Goal: Transaction & Acquisition: Purchase product/service

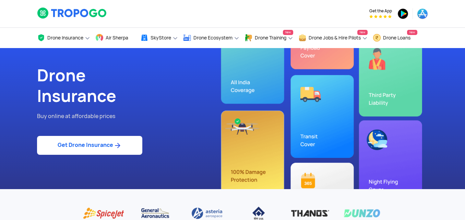
click at [77, 141] on link "Get Drone Insurance" at bounding box center [89, 145] width 105 height 19
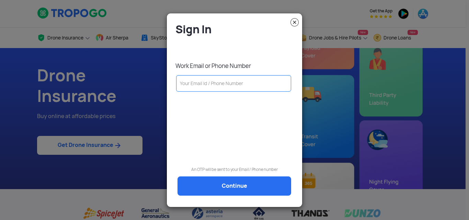
click at [202, 85] on input "text" at bounding box center [233, 83] width 115 height 16
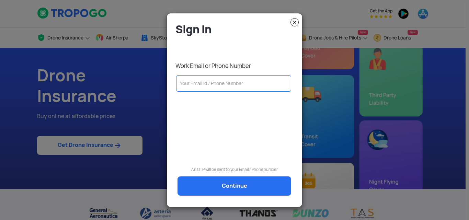
type input "a"
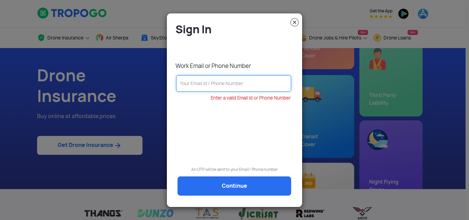
click at [223, 84] on input "text" at bounding box center [233, 83] width 115 height 16
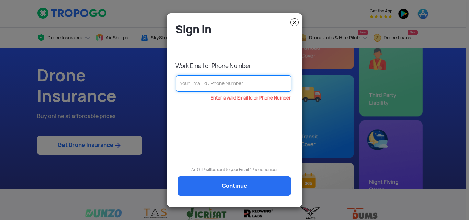
click at [228, 84] on input "text" at bounding box center [233, 83] width 115 height 16
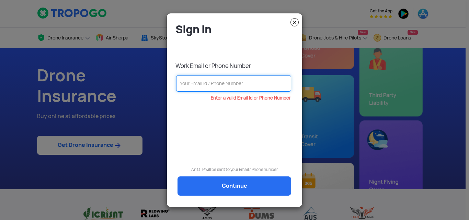
paste input "6357436774"
click at [246, 135] on div "Enter a valid Email Id or Phone Number" at bounding box center [234, 122] width 125 height 53
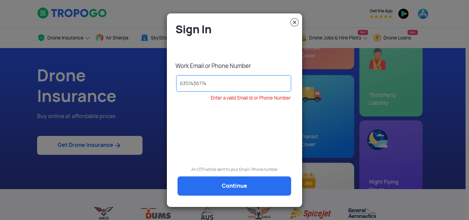
click at [217, 131] on div "Enter a valid Email Id or Phone Number" at bounding box center [234, 122] width 125 height 53
click at [224, 186] on div "Sign In Work Email or Phone Number 6357436774 Enter a valid Email Id or Phone N…" at bounding box center [234, 112] width 125 height 181
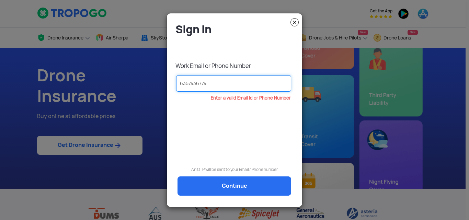
click at [224, 81] on input "6357436774" at bounding box center [233, 83] width 115 height 16
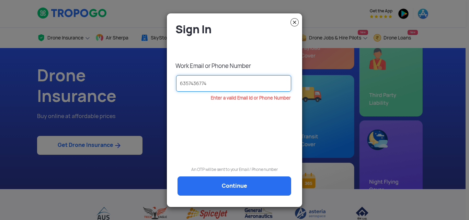
click at [226, 82] on input "6357436774" at bounding box center [233, 83] width 115 height 16
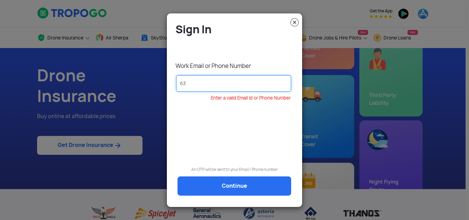
type input "6"
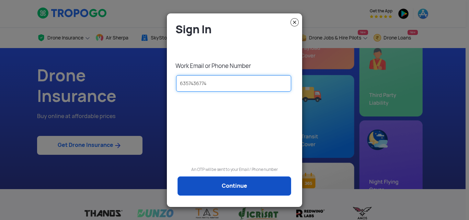
type input "6357436774"
click at [223, 183] on link "Continue" at bounding box center [234, 185] width 114 height 19
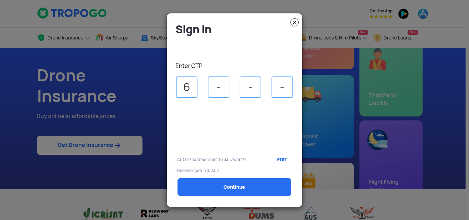
type input "6"
type input "7"
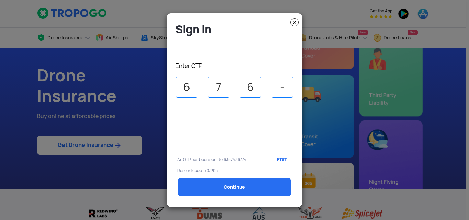
type input "6"
type input "5"
select select "1000000"
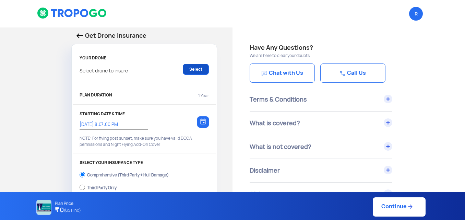
click at [190, 71] on link "Select" at bounding box center [196, 69] width 26 height 11
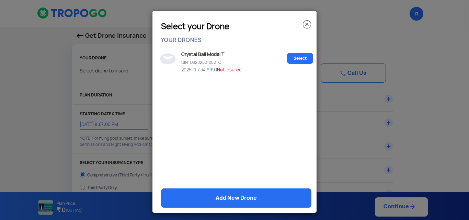
click at [307, 23] on img at bounding box center [307, 24] width 8 height 8
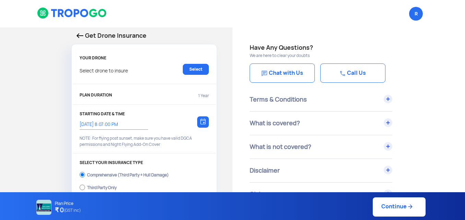
click at [120, 72] on p "Select drone to insure" at bounding box center [104, 69] width 48 height 11
click at [118, 70] on p "Select drone to insure" at bounding box center [104, 69] width 48 height 11
click at [193, 69] on link "Select" at bounding box center [196, 69] width 26 height 11
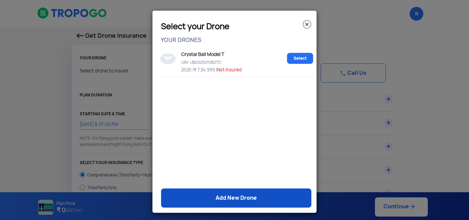
click at [231, 197] on link "Add New Drone" at bounding box center [236, 197] width 150 height 19
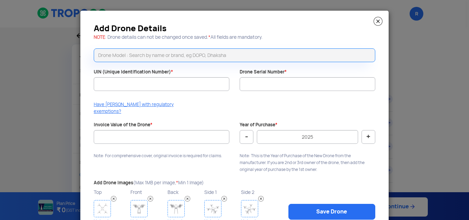
click at [180, 56] on input "text" at bounding box center [234, 55] width 281 height 14
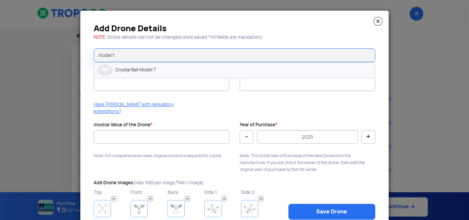
click at [197, 69] on li "Crystal Ball Model T" at bounding box center [234, 69] width 281 height 15
type input "Crystal Ball Model T"
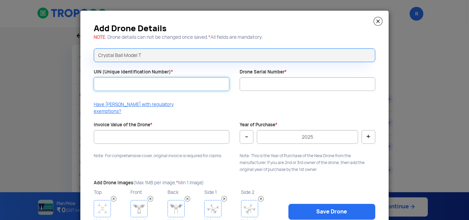
click at [184, 81] on input "UIN (Unique Identification Number) *" at bounding box center [162, 84] width 136 height 14
paste input "UB202501082TC"
type input "UB202501082TC"
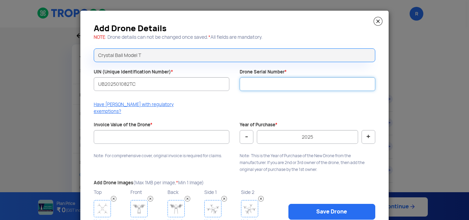
click at [249, 84] on input "Drone Serial Number *" at bounding box center [307, 84] width 136 height 14
paste input "CBAI-2025-T029"
type input "CBAI-2025-T029"
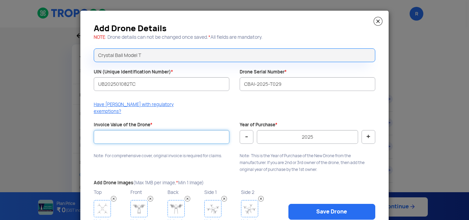
click at [118, 130] on input "Invoice Value of the Drone *" at bounding box center [162, 137] width 136 height 14
click at [174, 130] on input "Invoice Value of the Drone *" at bounding box center [162, 137] width 136 height 14
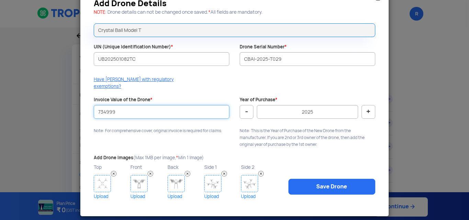
type input "734999"
click at [135, 176] on img at bounding box center [138, 183] width 17 height 17
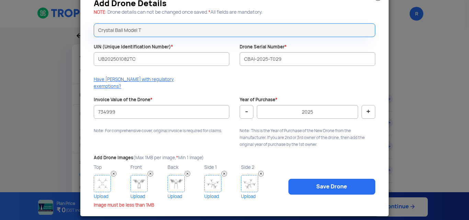
click at [105, 175] on img at bounding box center [102, 183] width 17 height 17
click at [131, 175] on img at bounding box center [138, 183] width 17 height 17
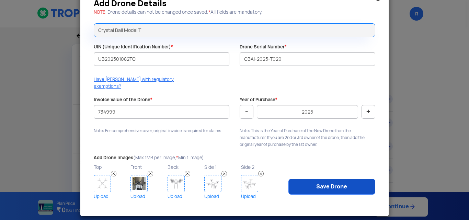
click at [330, 183] on link "Save Drone" at bounding box center [331, 187] width 87 height 16
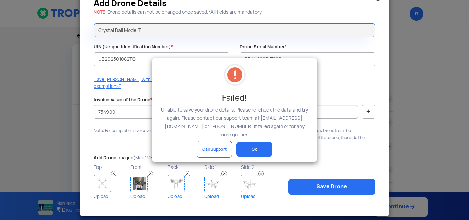
click at [258, 142] on button "Ok" at bounding box center [254, 149] width 36 height 14
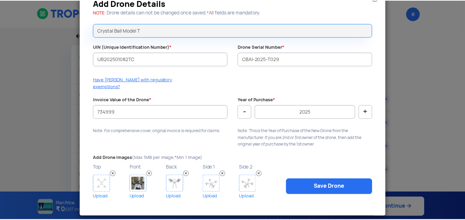
scroll to position [0, 0]
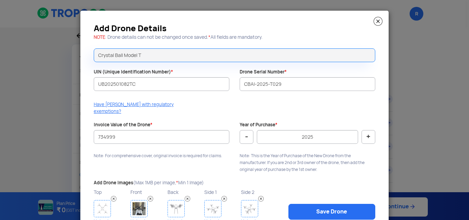
click at [378, 22] on img at bounding box center [377, 21] width 9 height 9
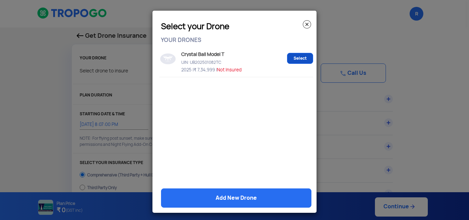
click at [292, 58] on link "Select" at bounding box center [300, 58] width 26 height 11
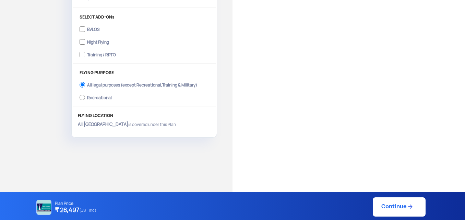
scroll to position [160, 0]
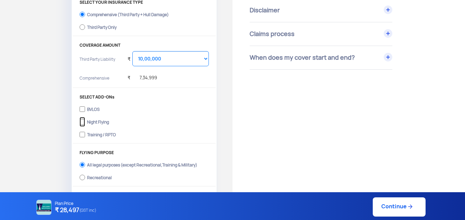
click at [84, 119] on input "Night Flying" at bounding box center [82, 122] width 5 height 10
checkbox input "true"
click at [83, 135] on input "Training / RPTO" at bounding box center [82, 135] width 5 height 10
checkbox input "true"
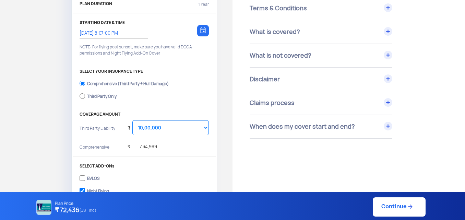
scroll to position [80, 0]
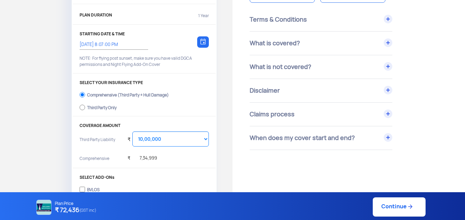
click at [110, 106] on div "Third Party Only" at bounding box center [102, 106] width 30 height 3
click at [85, 106] on input "Third Party Only" at bounding box center [82, 108] width 5 height 10
radio input "true"
click at [82, 97] on input "Comprehensive (Third Party + Hull Damage)" at bounding box center [82, 95] width 5 height 10
radio input "true"
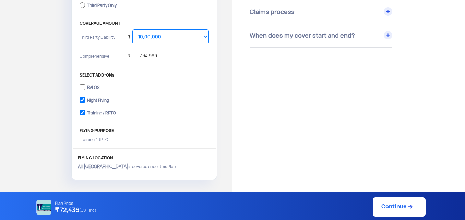
scroll to position [160, 0]
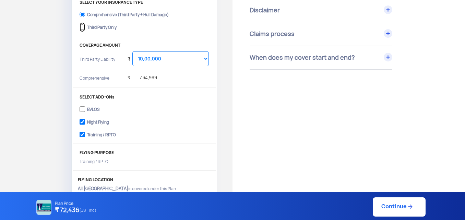
click at [83, 27] on input "Third Party Only" at bounding box center [82, 27] width 5 height 10
radio input "true"
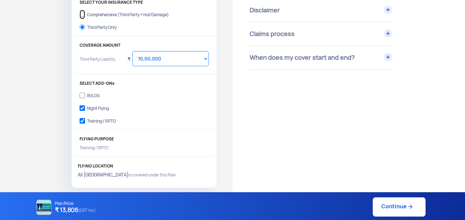
click at [84, 15] on input "Comprehensive (Third Party + Hull Damage)" at bounding box center [82, 15] width 5 height 10
radio input "true"
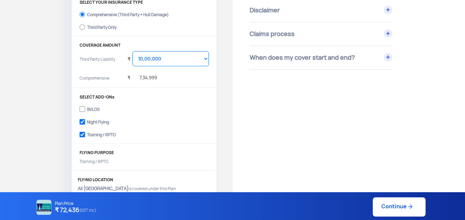
click at [392, 202] on link "Continue" at bounding box center [399, 206] width 53 height 19
type input "8/10/2025, 8:15:00 PM"
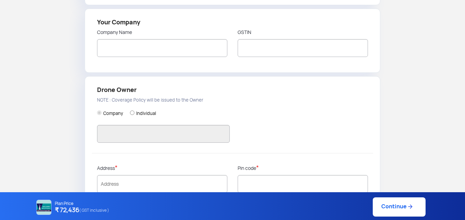
type input "Rashtriya Raksha University"
type input "6357436774"
type input "RASHTRIYA [GEOGRAPHIC_DATA]"
type input "24AAAJR0891E1Z9"
type input "RASHTRIYA [GEOGRAPHIC_DATA]"
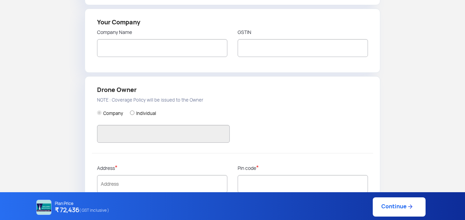
type input "Rashtriya Raksha University Lavad, [GEOGRAPHIC_DATA], [GEOGRAPHIC_DATA]"
type input "382305"
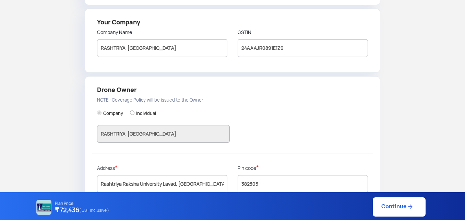
type input "Gandhi Nagar"
type input "[GEOGRAPHIC_DATA]"
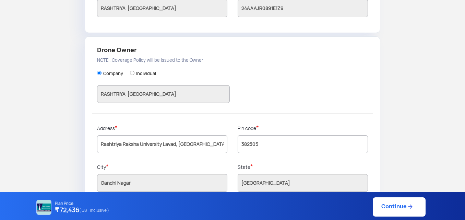
scroll to position [211, 0]
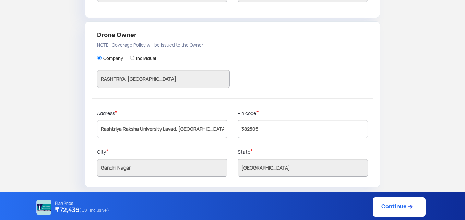
click at [403, 211] on link "Continue" at bounding box center [399, 206] width 53 height 19
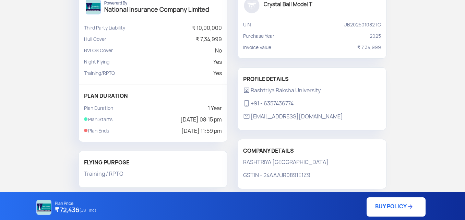
scroll to position [158, 0]
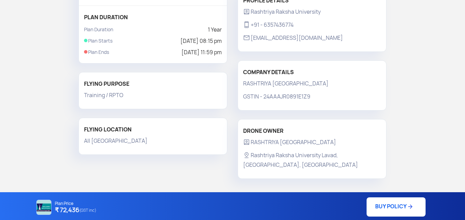
click at [417, 212] on link "BUY POLICY" at bounding box center [396, 206] width 59 height 19
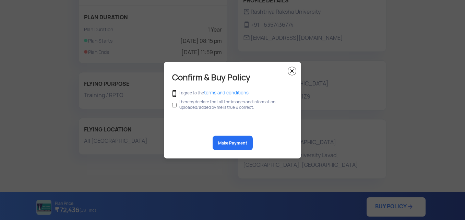
click at [174, 93] on input "checkbox" at bounding box center [174, 94] width 4 height 8
checkbox input "true"
drag, startPoint x: 173, startPoint y: 104, endPoint x: 178, endPoint y: 113, distance: 10.3
click at [173, 105] on input "checkbox" at bounding box center [174, 104] width 4 height 13
checkbox input "true"
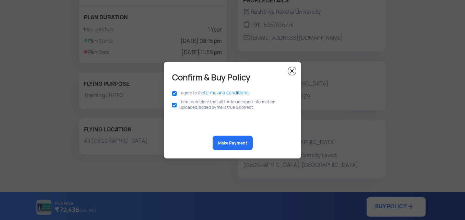
click at [292, 70] on img at bounding box center [292, 71] width 9 height 9
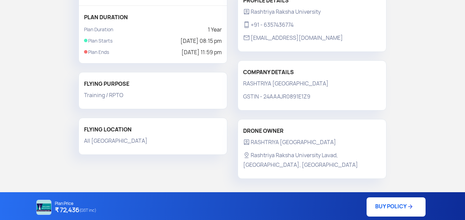
click at [400, 198] on link "BUY POLICY" at bounding box center [396, 206] width 59 height 19
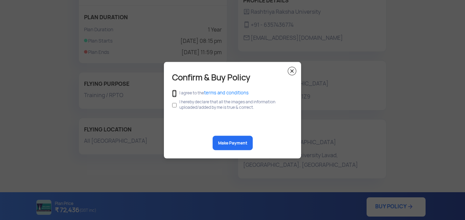
click at [176, 93] on input "checkbox" at bounding box center [174, 94] width 4 height 8
checkbox input "true"
drag, startPoint x: 174, startPoint y: 104, endPoint x: 181, endPoint y: 113, distance: 11.0
click at [174, 105] on input "checkbox" at bounding box center [174, 104] width 4 height 13
checkbox input "true"
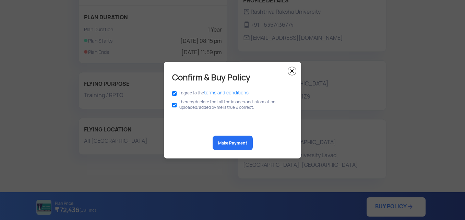
click at [233, 142] on button "Make Payment" at bounding box center [233, 143] width 40 height 14
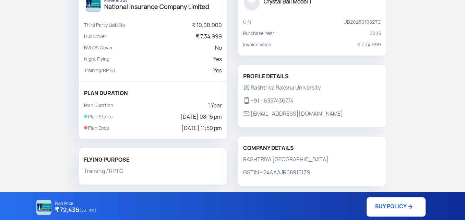
scroll to position [0, 0]
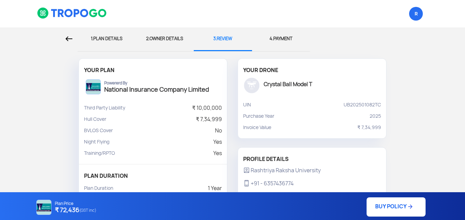
click at [168, 38] on div "2. OWNER DETAILS" at bounding box center [165, 38] width 48 height 23
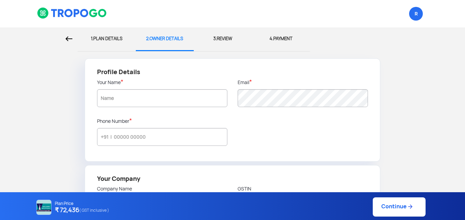
type input "Rashtriya Raksha University"
type input "6357436774"
type input "RASHTRIYA [GEOGRAPHIC_DATA]"
type input "24AAAJR0891E1Z9"
type input "RASHTRIYA [GEOGRAPHIC_DATA]"
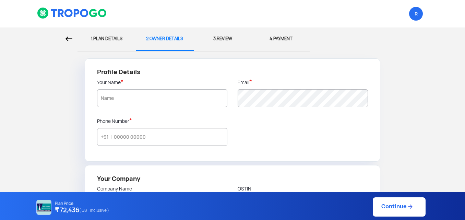
type input "Rashtriya Raksha University Lavad, [GEOGRAPHIC_DATA], [GEOGRAPHIC_DATA]"
type input "382305"
type input "Gandhi Nagar"
type input "[GEOGRAPHIC_DATA]"
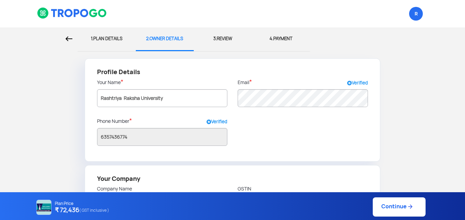
click at [108, 37] on div "1. PLAN DETAILS" at bounding box center [107, 38] width 48 height 23
select select "1000000"
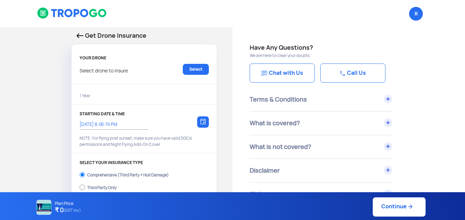
type input "8/10/2025, 8:15:00 PM"
checkbox input "true"
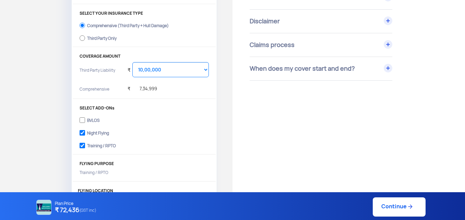
scroll to position [160, 0]
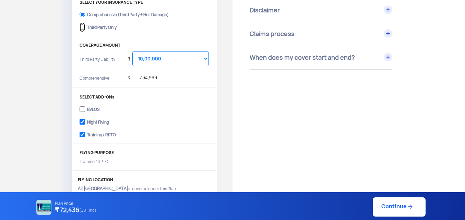
click at [83, 27] on input "Third Party Only" at bounding box center [82, 27] width 5 height 10
radio input "true"
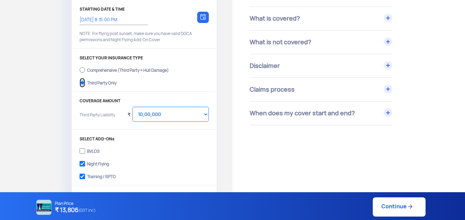
scroll to position [80, 0]
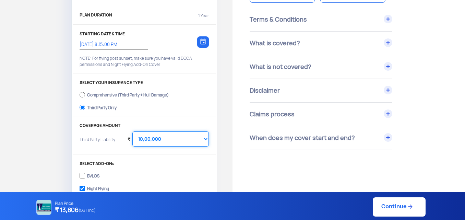
click at [182, 142] on select "Select Amount 10,00,000 15,00,000 20,00,000 25,00,000 30,00,000" at bounding box center [170, 138] width 76 height 15
click at [391, 205] on link "Continue" at bounding box center [399, 206] width 53 height 19
type input "8/10/2025, 8:16:00 PM"
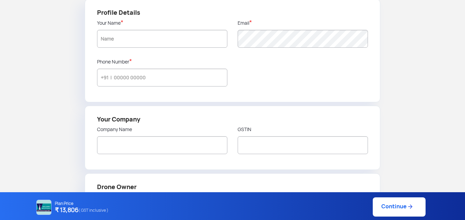
type input "Rashtriya Raksha University"
type input "6357436774"
type input "RASHTRIYA [GEOGRAPHIC_DATA]"
type input "24AAAJR0891E1Z9"
type input "RASHTRIYA [GEOGRAPHIC_DATA]"
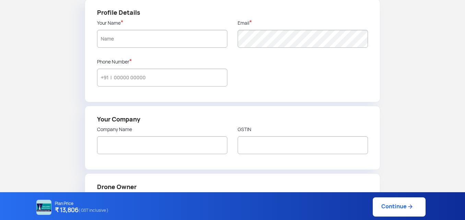
type input "Rashtriya Raksha University Lavad, [GEOGRAPHIC_DATA], [GEOGRAPHIC_DATA]"
type input "382305"
type input "Gandhi Nagar"
type input "[GEOGRAPHIC_DATA]"
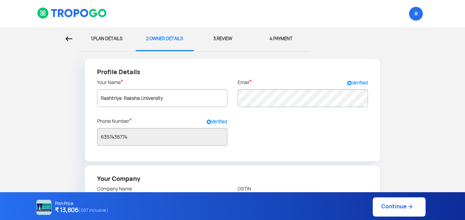
click at [413, 202] on link "Continue" at bounding box center [399, 206] width 53 height 19
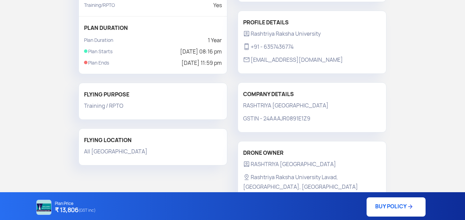
scroll to position [158, 0]
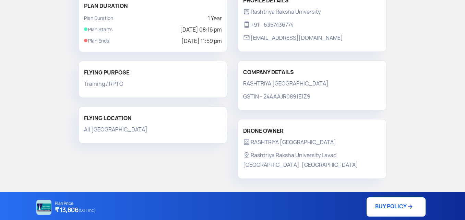
click at [398, 213] on link "BUY POLICY" at bounding box center [396, 206] width 59 height 19
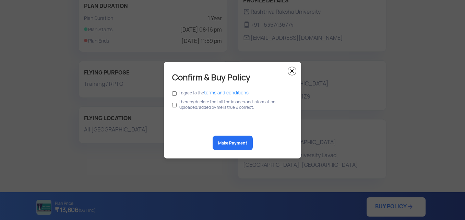
click at [186, 91] on label "I agree to the terms and conditions" at bounding box center [213, 92] width 69 height 5
click at [176, 93] on input "checkbox" at bounding box center [174, 94] width 4 height 8
checkbox input "true"
click at [175, 105] on input "checkbox" at bounding box center [174, 104] width 4 height 13
checkbox input "true"
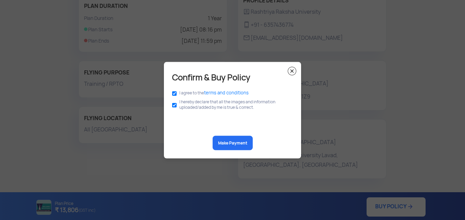
click at [228, 144] on button "Make Payment" at bounding box center [233, 143] width 40 height 14
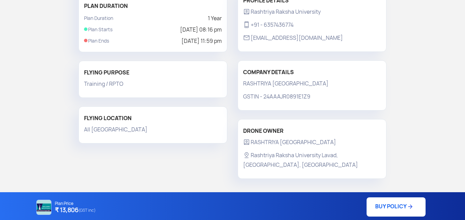
scroll to position [0, 0]
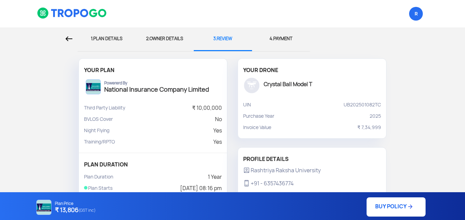
click at [396, 210] on link "BUY POLICY" at bounding box center [396, 206] width 59 height 19
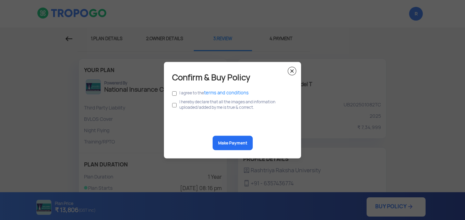
click at [203, 94] on label "I agree to the terms and conditions" at bounding box center [213, 92] width 69 height 5
click at [199, 109] on label "I hereby declare that all the images and information uploaded/added by me is tr…" at bounding box center [234, 104] width 111 height 11
drag, startPoint x: 177, startPoint y: 105, endPoint x: 176, endPoint y: 99, distance: 6.3
click at [177, 105] on div "I hereby declare that all the images and information uploaded/added by me is tr…" at bounding box center [232, 104] width 121 height 14
click at [176, 94] on input "checkbox" at bounding box center [174, 94] width 4 height 8
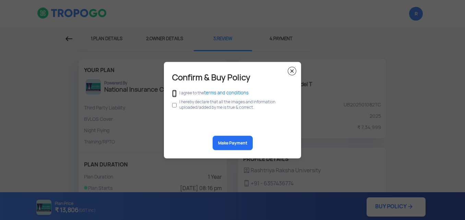
checkbox input "true"
click at [176, 105] on input "checkbox" at bounding box center [174, 104] width 4 height 13
checkbox input "true"
click at [223, 141] on button "Make Payment" at bounding box center [233, 143] width 40 height 14
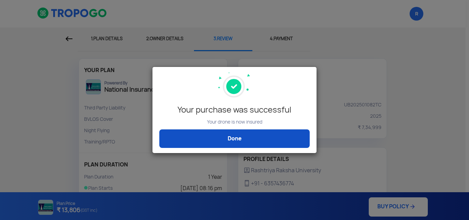
click at [255, 134] on link "Done" at bounding box center [234, 138] width 150 height 19
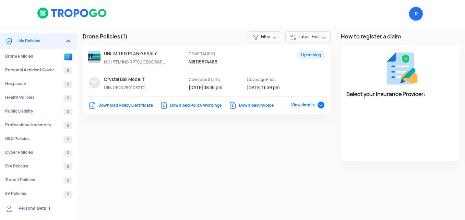
select select "National Insurance"
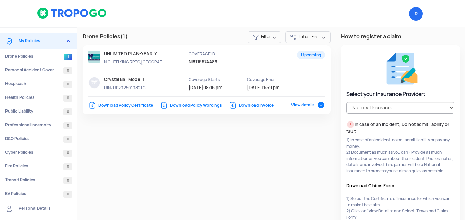
click at [246, 149] on div "Drone Policies (1) Filter Latest First Upcoming UNLIMITED PLAN-YEARLY NIGHTFLYI…" at bounding box center [272, 158] width 388 height 262
click at [242, 106] on link "Download Invoice" at bounding box center [251, 105] width 45 height 5
click at [209, 103] on link "Download Policy Wordings" at bounding box center [191, 105] width 62 height 5
click at [120, 105] on link "Download Policy Certificate" at bounding box center [120, 105] width 65 height 5
click at [318, 106] on span "View details" at bounding box center [308, 104] width 34 height 5
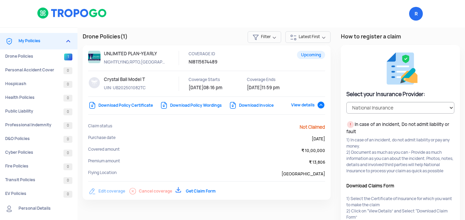
click at [318, 106] on span "View details" at bounding box center [308, 104] width 34 height 5
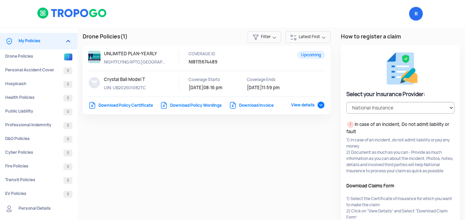
click at [318, 106] on span "View details" at bounding box center [308, 104] width 34 height 5
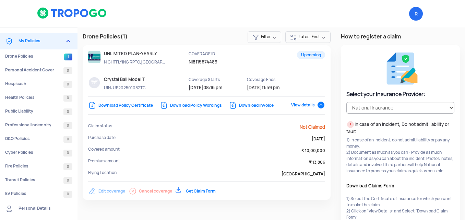
click at [318, 106] on span "View details" at bounding box center [308, 104] width 34 height 5
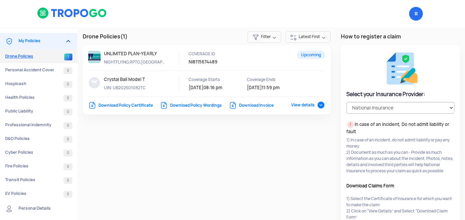
click at [48, 52] on link "Drone Policies 1" at bounding box center [39, 56] width 78 height 14
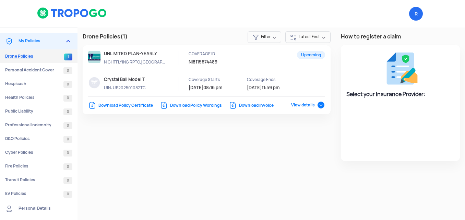
select select "National Insurance"
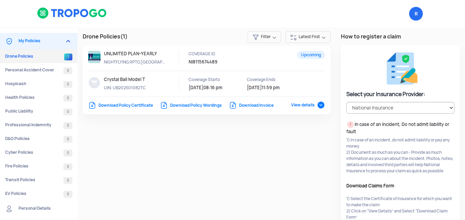
click at [46, 14] on img at bounding box center [72, 13] width 70 height 12
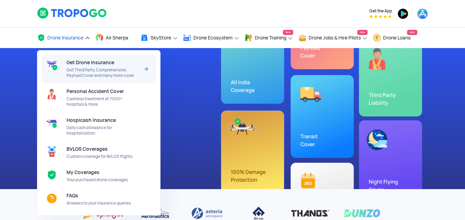
click at [105, 69] on span "Get Third Party, Comprehensive, Payload Cover and many more cover" at bounding box center [103, 72] width 72 height 11
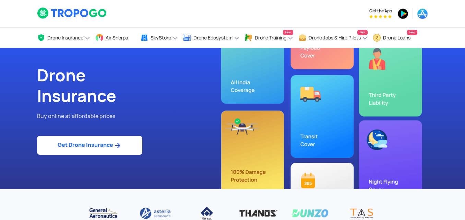
click at [118, 153] on link "Get Drone Insurance" at bounding box center [89, 145] width 105 height 19
select select "1000000"
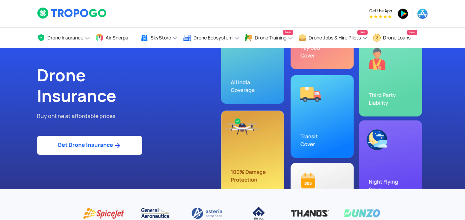
click at [111, 142] on link "Get Drone Insurance" at bounding box center [89, 145] width 105 height 19
select select "1000000"
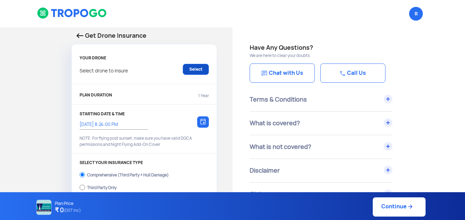
click at [200, 71] on link "Select" at bounding box center [196, 69] width 26 height 11
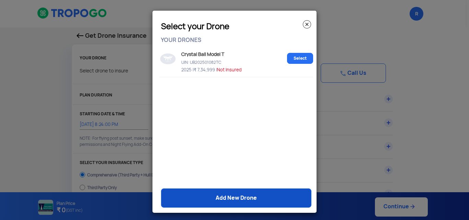
click at [230, 198] on link "Add New Drone" at bounding box center [236, 197] width 150 height 19
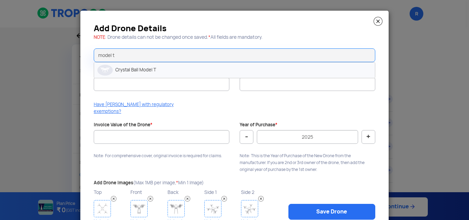
click at [182, 70] on li "Crystal Ball Model T" at bounding box center [234, 69] width 281 height 15
type input "Crystal Ball Model T"
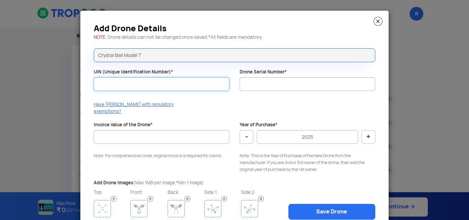
click at [184, 86] on input "UIN (Unique Identification Number) *" at bounding box center [162, 84] width 136 height 14
click at [176, 81] on input "UIN (Unique Identification Number) *" at bounding box center [162, 84] width 136 height 14
paste input "UB202501086TC"
type input "UB202501086TC"
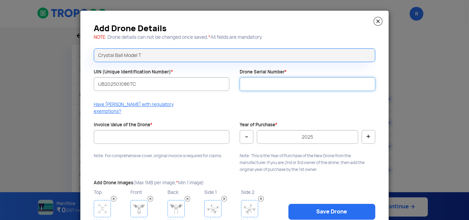
click at [252, 85] on input "Drone Serial Number *" at bounding box center [307, 84] width 136 height 14
paste input "CBAI-2025-T028"
type input "CBAI-2025-T028"
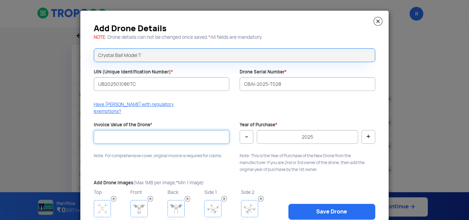
click at [149, 130] on input "Invoice Value of the Drone *" at bounding box center [162, 137] width 136 height 14
click at [184, 132] on input "Invoice Value of the Drone *" at bounding box center [162, 137] width 136 height 14
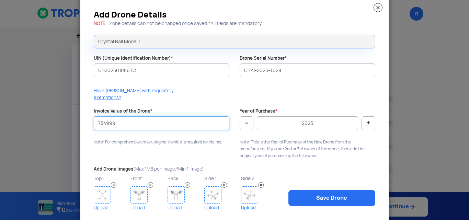
scroll to position [25, 0]
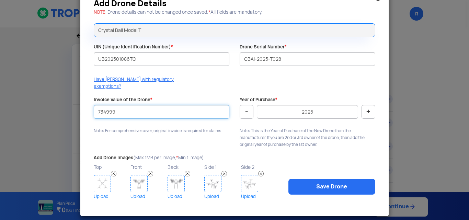
type input "734999"
click at [140, 178] on img at bounding box center [138, 183] width 17 height 17
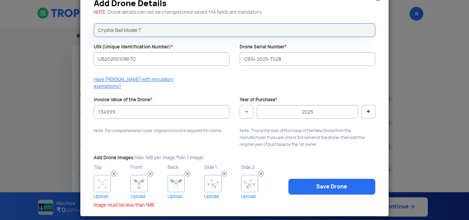
click at [143, 175] on img at bounding box center [138, 183] width 17 height 17
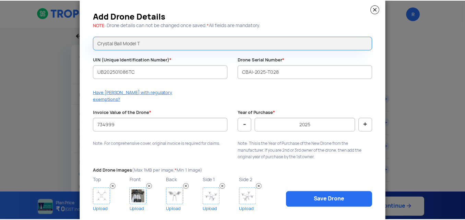
scroll to position [0, 0]
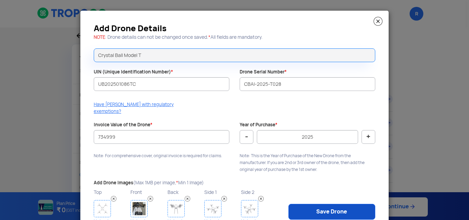
click at [328, 204] on link "Save Drone" at bounding box center [331, 212] width 87 height 16
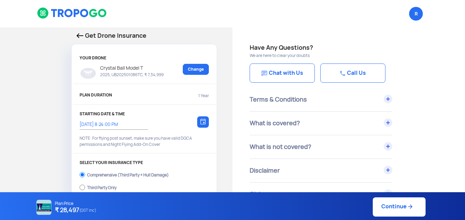
scroll to position [80, 0]
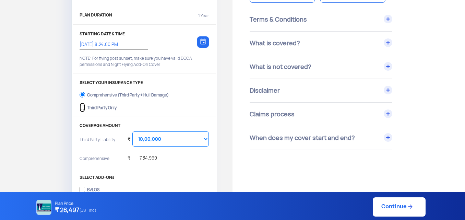
click at [82, 107] on input "Third Party Only" at bounding box center [82, 108] width 5 height 10
radio input "true"
select select "2000000"
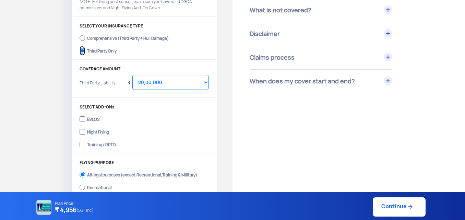
scroll to position [160, 0]
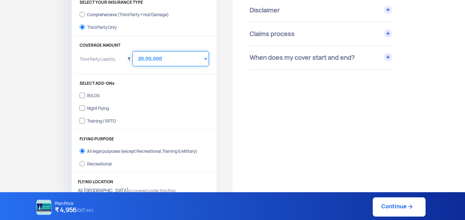
click at [174, 59] on select "Select Amount 20,00,000 25,00,000 30,00,000" at bounding box center [170, 58] width 76 height 15
click at [153, 56] on select "Select Amount 20,00,000 25,00,000 30,00,000" at bounding box center [170, 58] width 76 height 15
click at [83, 106] on input "Night Flying" at bounding box center [82, 108] width 5 height 10
checkbox input "true"
click at [82, 120] on input "Training / RPTO" at bounding box center [82, 121] width 5 height 10
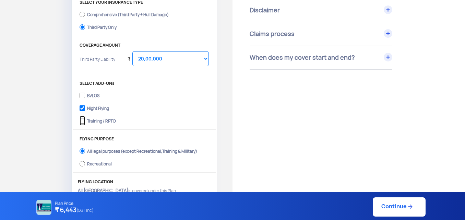
checkbox input "true"
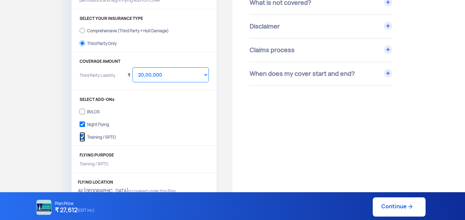
scroll to position [80, 0]
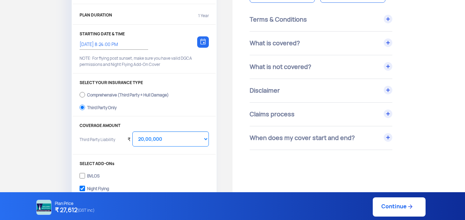
click at [97, 95] on div "Comprehensive (Third Party + Hull Damage)" at bounding box center [128, 94] width 82 height 3
click at [85, 95] on input "Comprehensive (Third Party + Hull Damage)" at bounding box center [82, 95] width 5 height 10
radio input "true"
click at [179, 134] on select "Select Amount 10,00,000 15,00,000 20,00,000 25,00,000 30,00,000" at bounding box center [170, 138] width 76 height 15
select select "1000000"
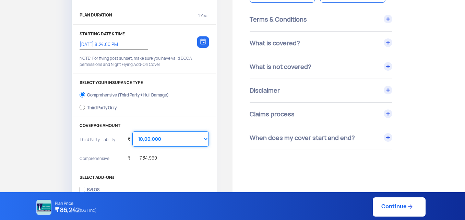
click at [132, 131] on select "Select Amount 10,00,000 15,00,000 20,00,000 25,00,000 30,00,000" at bounding box center [170, 138] width 76 height 15
click at [89, 105] on div "Third Party Only" at bounding box center [102, 106] width 30 height 3
click at [85, 105] on input "Third Party Only" at bounding box center [82, 108] width 5 height 10
radio input "true"
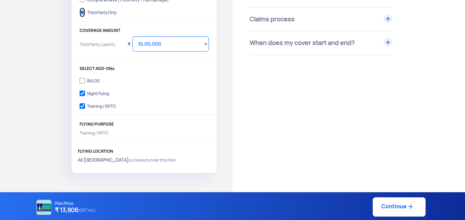
scroll to position [160, 0]
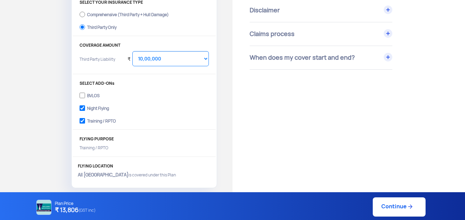
click at [399, 204] on link "Continue" at bounding box center [399, 206] width 53 height 19
type input "[DATE] 8:29:00 PM"
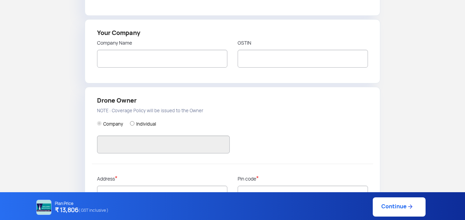
type input "Rashtriya Raksha University"
type input "6357436774"
type input "RASHTRIYA [GEOGRAPHIC_DATA]"
type input "24AAAJR0891E1Z9"
type input "RASHTRIYA [GEOGRAPHIC_DATA]"
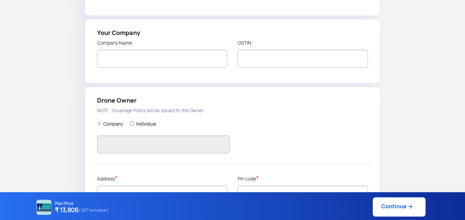
type input "Rashtriya Raksha University Lavad, [GEOGRAPHIC_DATA], [GEOGRAPHIC_DATA]"
type input "382305"
type input "Gandhi Nagar"
type input "[GEOGRAPHIC_DATA]"
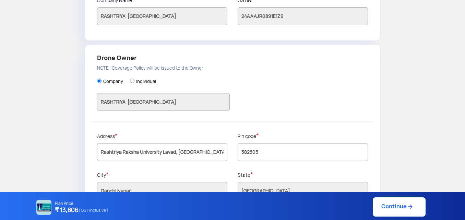
scroll to position [211, 0]
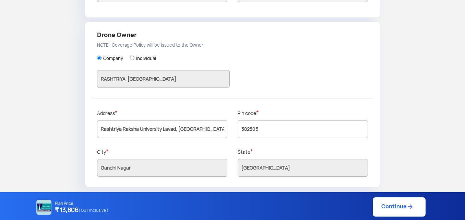
click at [413, 208] on img at bounding box center [410, 206] width 7 height 7
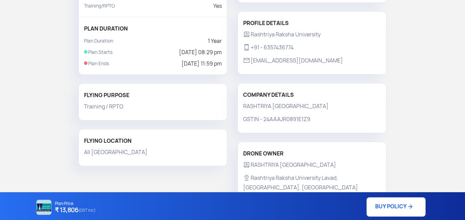
scroll to position [158, 0]
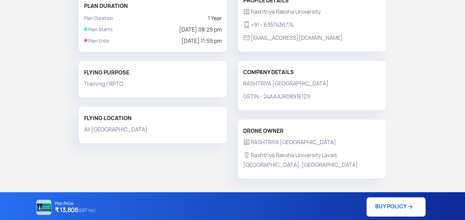
click at [396, 203] on link "BUY POLICY" at bounding box center [396, 206] width 59 height 19
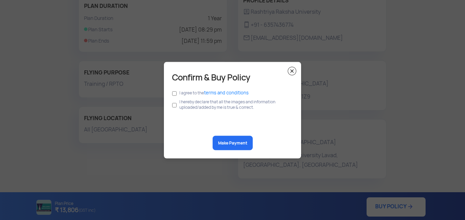
click at [188, 90] on label "I agree to the terms and conditions" at bounding box center [213, 92] width 69 height 5
click at [189, 94] on label "I agree to the terms and conditions" at bounding box center [213, 92] width 69 height 5
click at [176, 106] on input "checkbox" at bounding box center [174, 104] width 4 height 13
checkbox input "true"
click at [177, 92] on div "I agree to the terms and conditions" at bounding box center [232, 92] width 121 height 9
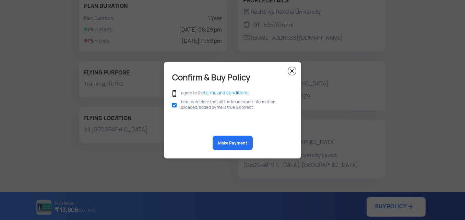
click at [175, 93] on input "checkbox" at bounding box center [174, 94] width 4 height 8
checkbox input "true"
click at [240, 146] on button "Make Payment" at bounding box center [233, 143] width 40 height 14
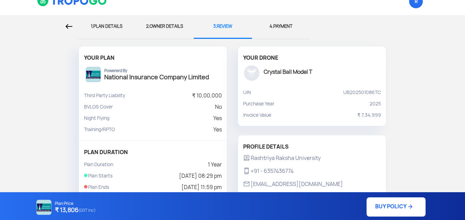
scroll to position [0, 0]
